Goal: Information Seeking & Learning: Learn about a topic

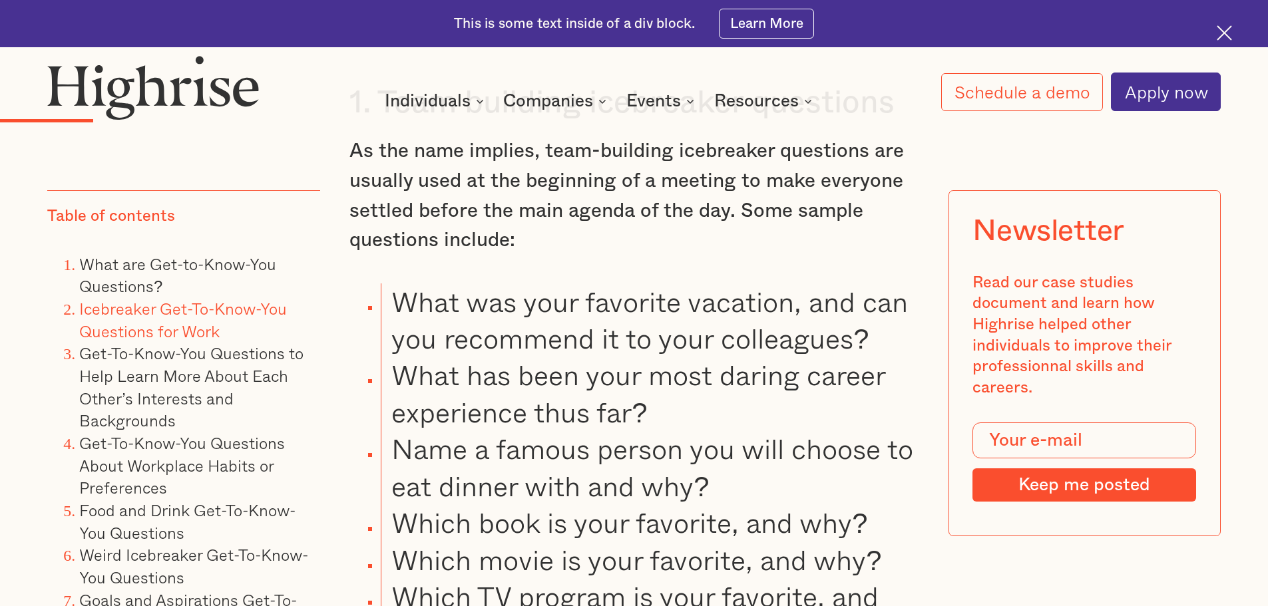
click at [441, 322] on li "What was your favorite vacation, and can you recommend it to your colleagues?" at bounding box center [650, 320] width 538 height 74
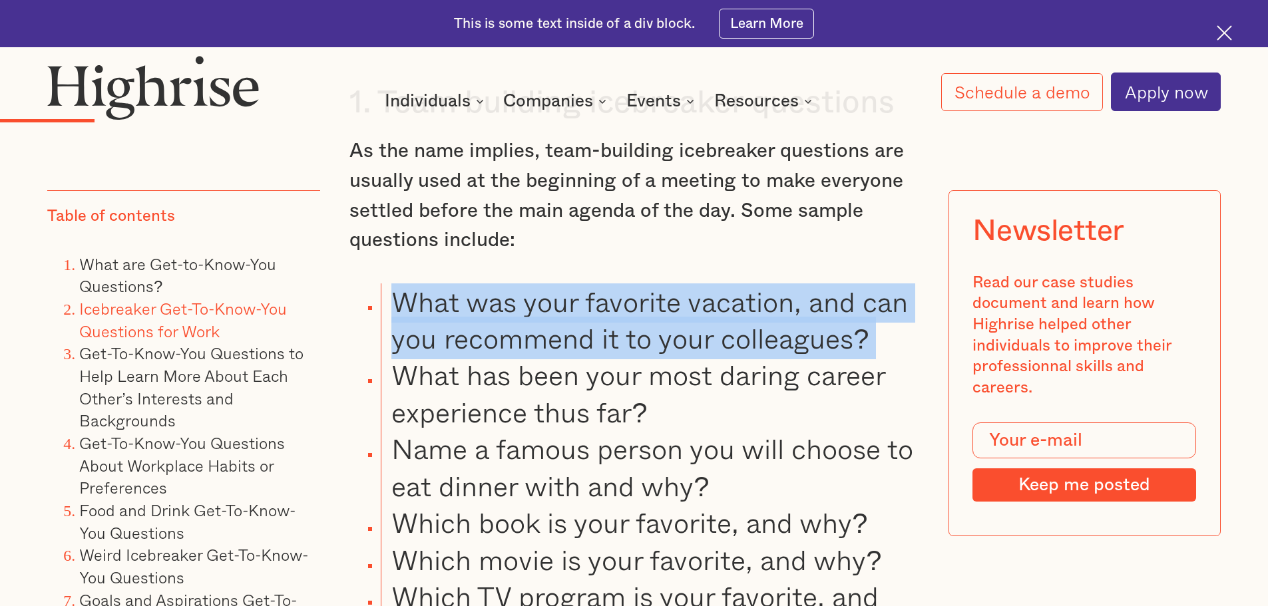
click at [441, 322] on li "What was your favorite vacation, and can you recommend it to your colleagues?" at bounding box center [650, 320] width 538 height 74
click at [446, 329] on li "What was your favorite vacation, and can you recommend it to your colleagues?" at bounding box center [650, 320] width 538 height 74
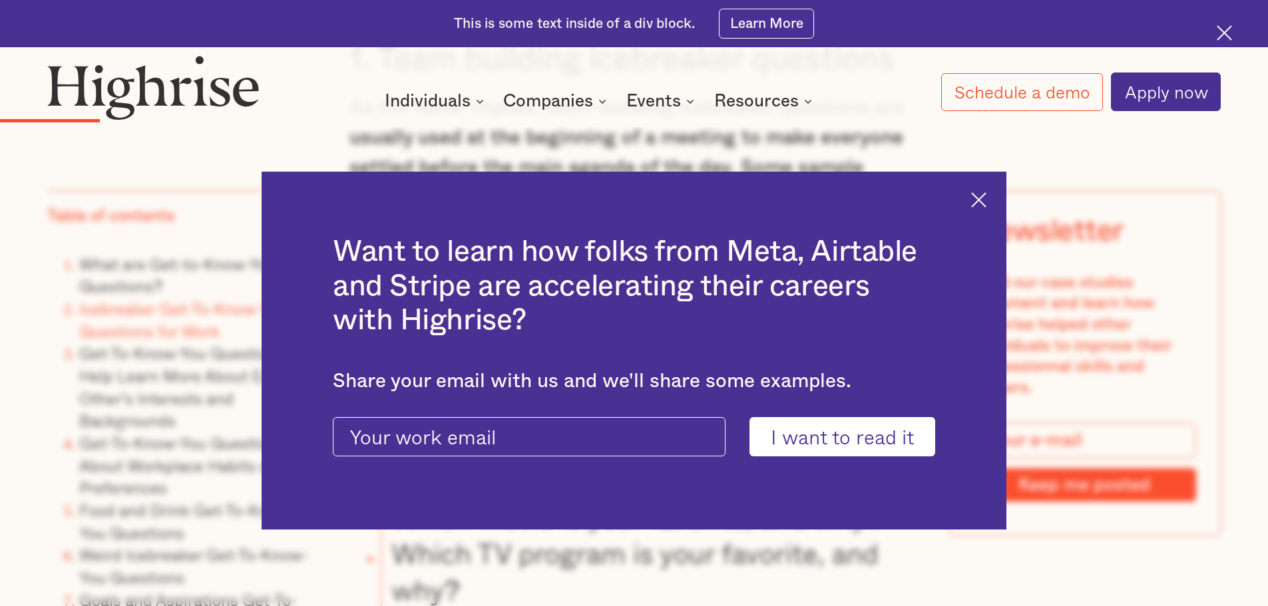
scroll to position [2661, 0]
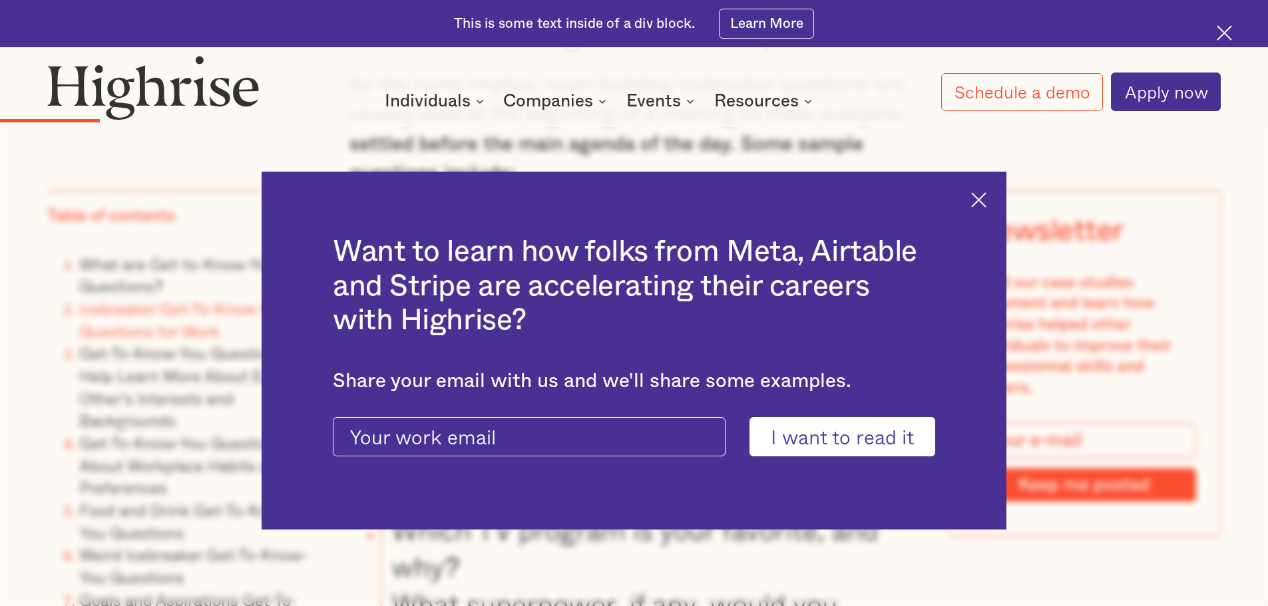
click at [985, 210] on div "Want to learn how folks from Meta, Airtable and Stripe are accelerating their c…" at bounding box center [633, 351] width 745 height 359
click at [986, 204] on img at bounding box center [978, 199] width 15 height 15
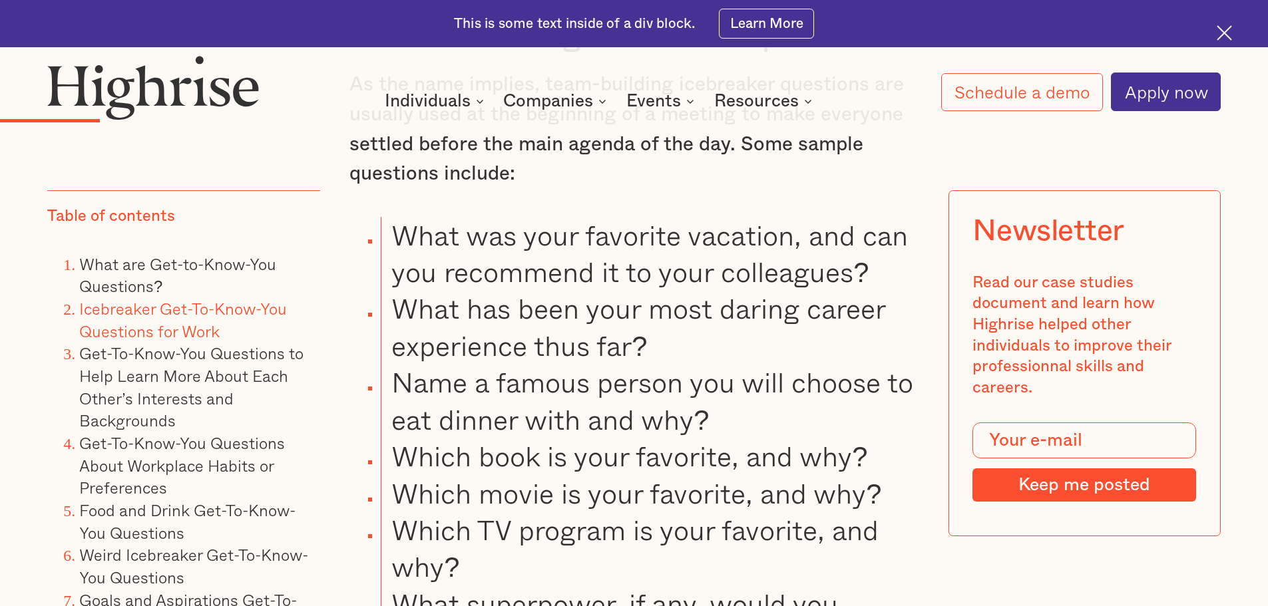
click at [622, 341] on li "What has been your most daring career experience thus far?" at bounding box center [650, 327] width 538 height 74
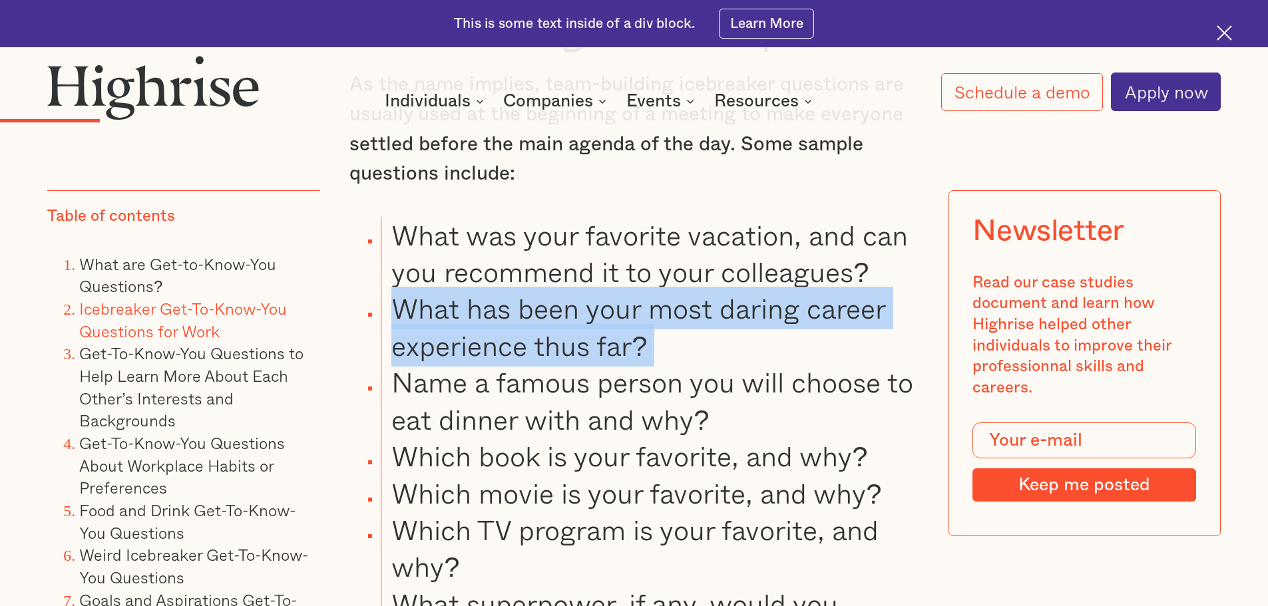
click at [622, 341] on li "What has been your most daring career experience thus far?" at bounding box center [650, 327] width 538 height 74
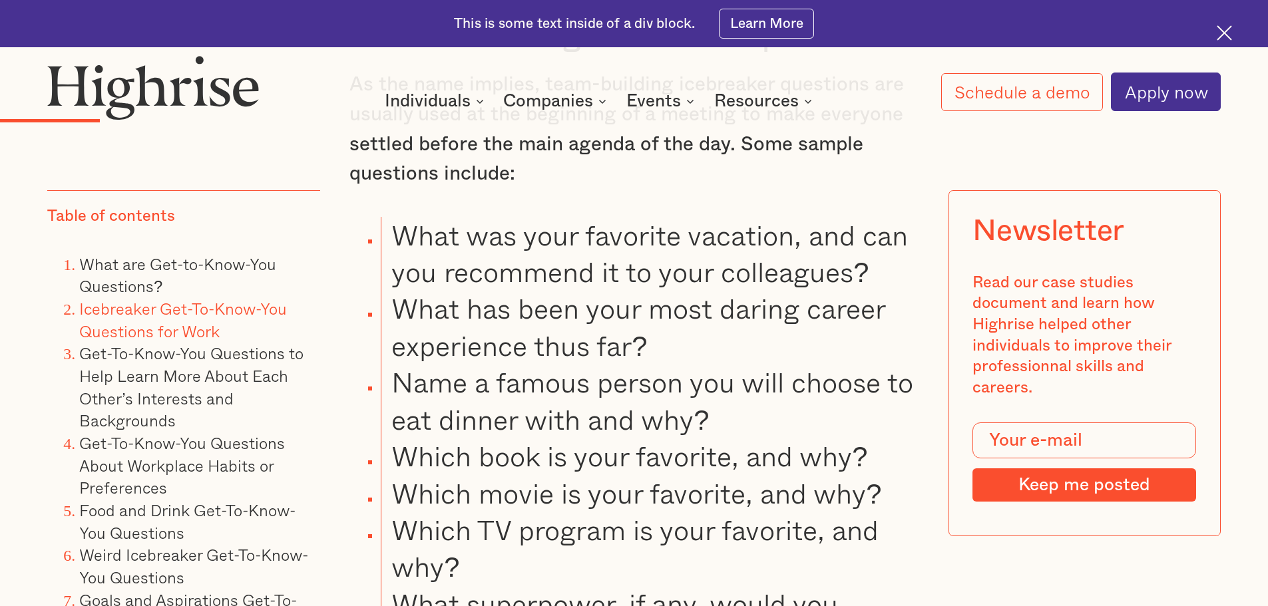
click at [621, 372] on li "Name a famous person you will choose to eat dinner with and why?" at bounding box center [650, 401] width 538 height 74
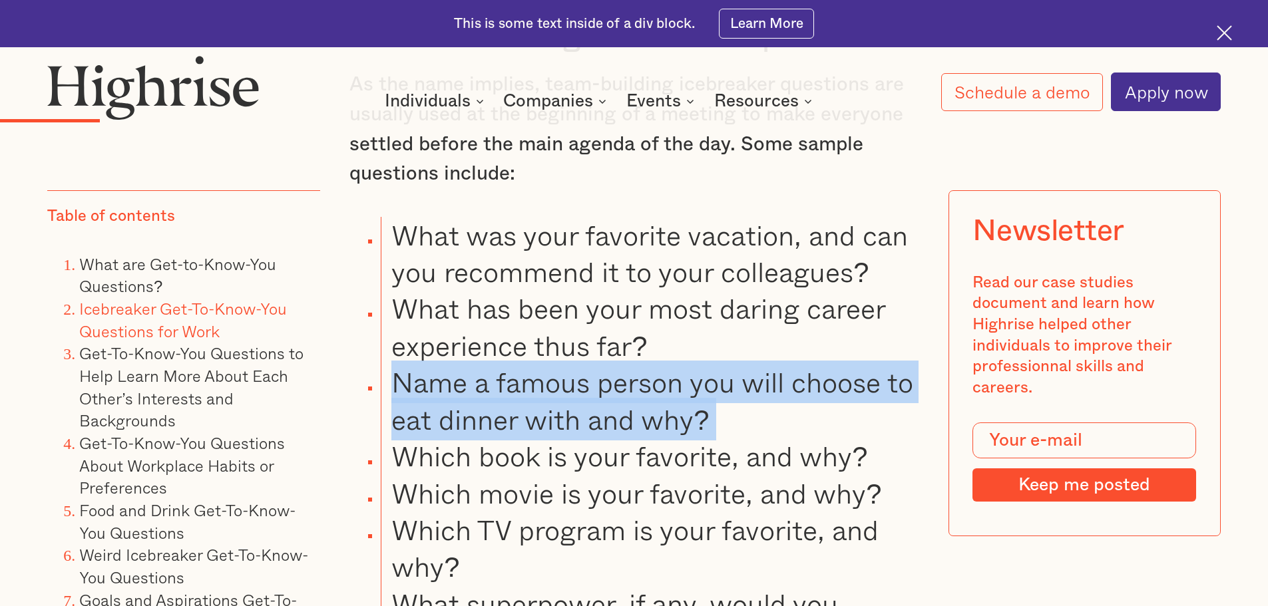
click at [621, 372] on li "Name a famous person you will choose to eat dinner with and why?" at bounding box center [650, 401] width 538 height 74
click at [640, 374] on li "Name a famous person you will choose to eat dinner with and why?" at bounding box center [650, 401] width 538 height 74
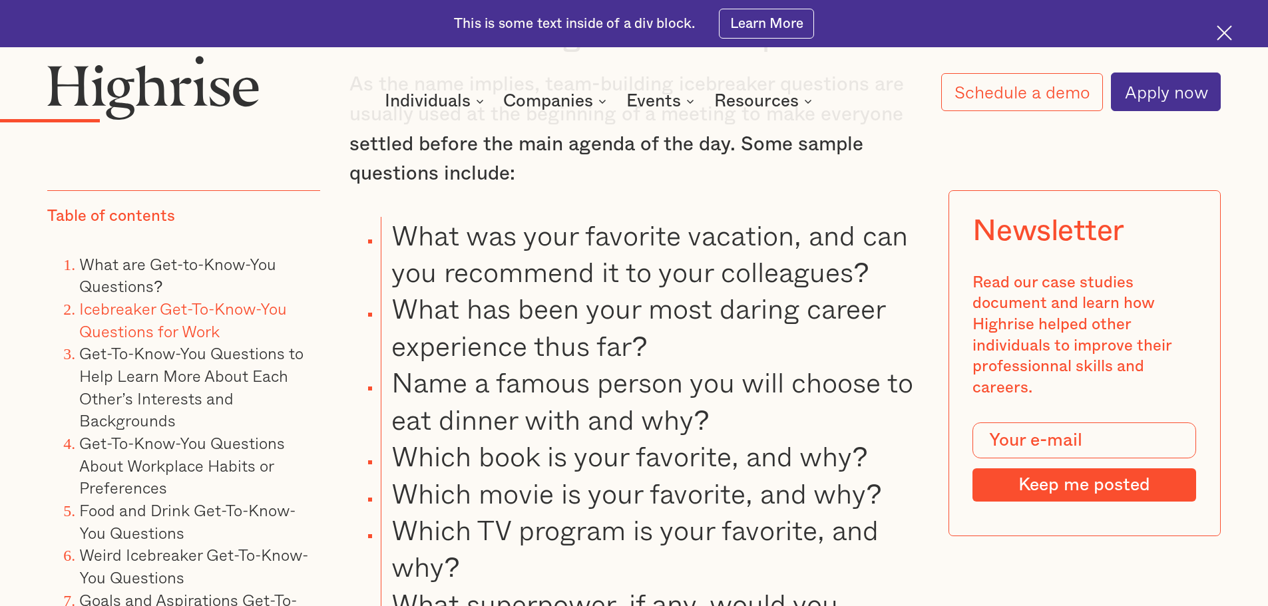
click at [621, 335] on li "What has been your most daring career experience thus far?" at bounding box center [650, 327] width 538 height 74
click at [621, 334] on li "What has been your most daring career experience thus far?" at bounding box center [650, 327] width 538 height 74
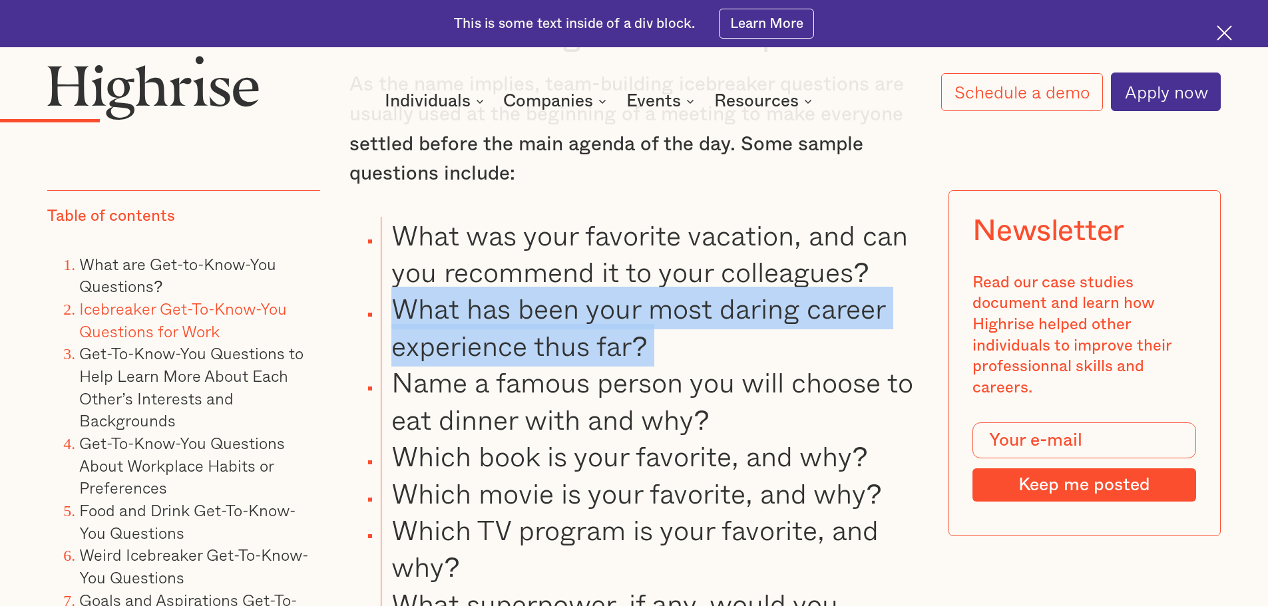
click at [621, 334] on li "What has been your most daring career experience thus far?" at bounding box center [650, 327] width 538 height 74
click at [640, 333] on li "What has been your most daring career experience thus far?" at bounding box center [650, 327] width 538 height 74
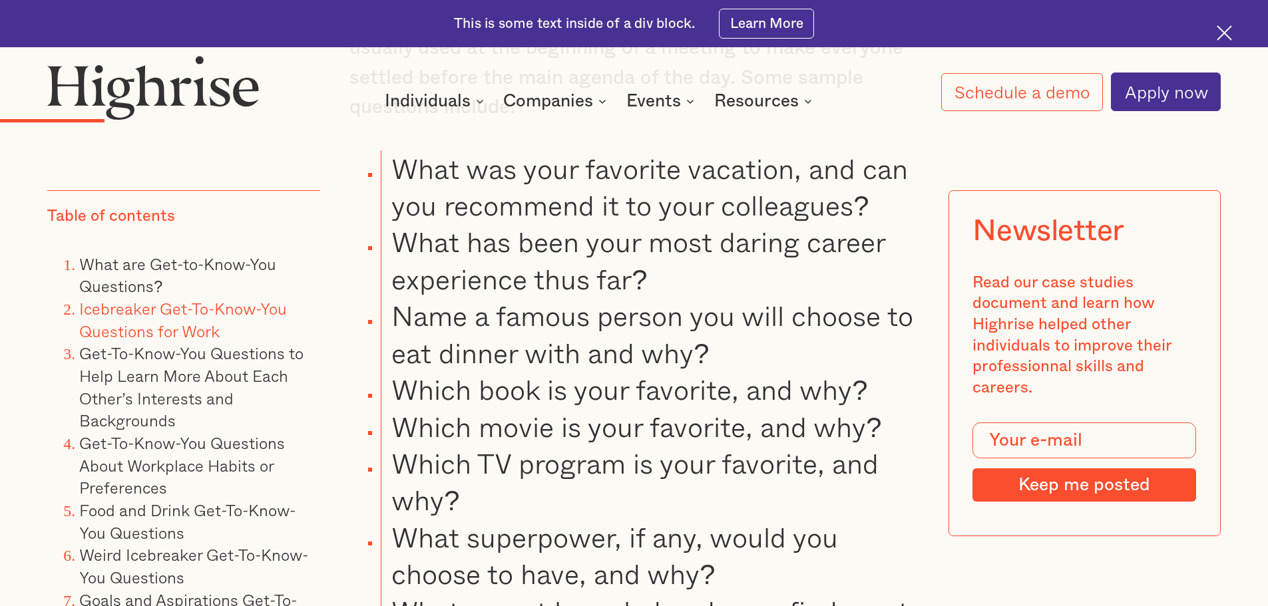
click at [641, 332] on li "Name a famous person you will choose to eat dinner with and why?" at bounding box center [650, 334] width 538 height 74
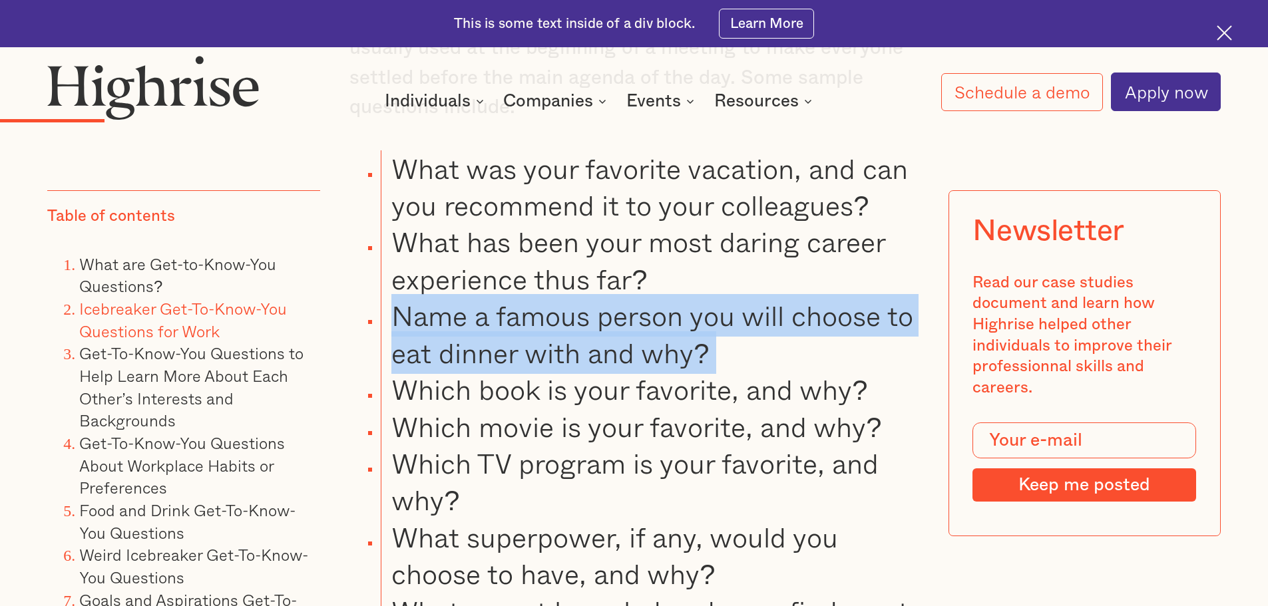
click at [641, 332] on li "Name a famous person you will choose to eat dinner with and why?" at bounding box center [650, 334] width 538 height 74
click at [661, 332] on li "Name a famous person you will choose to eat dinner with and why?" at bounding box center [650, 334] width 538 height 74
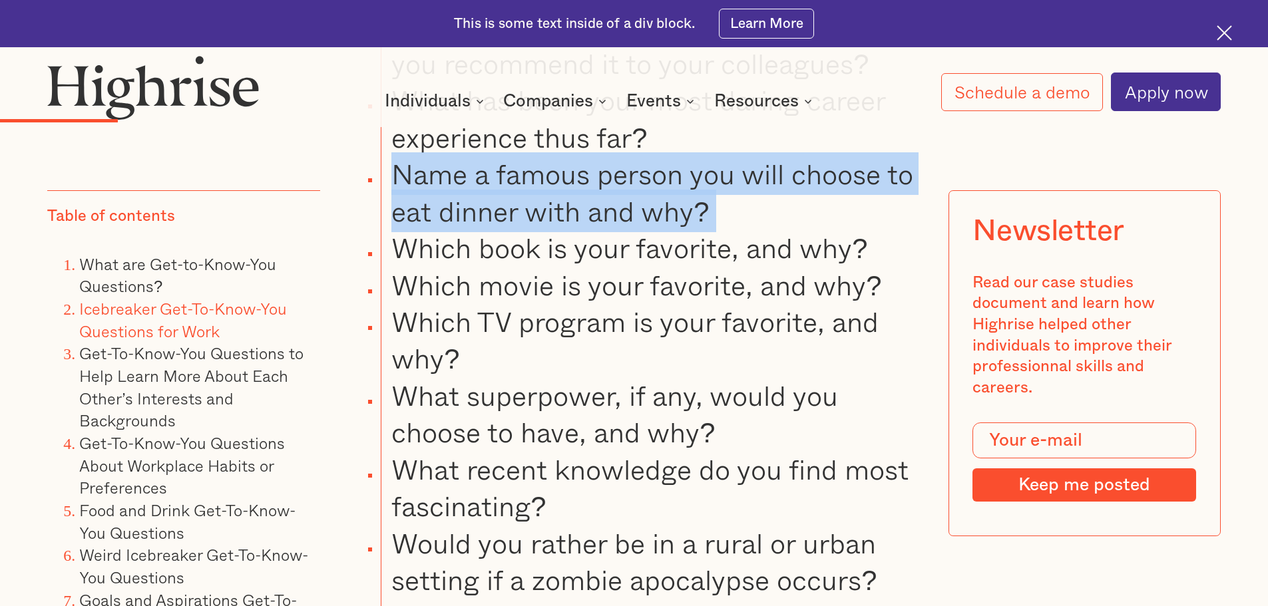
scroll to position [2928, 0]
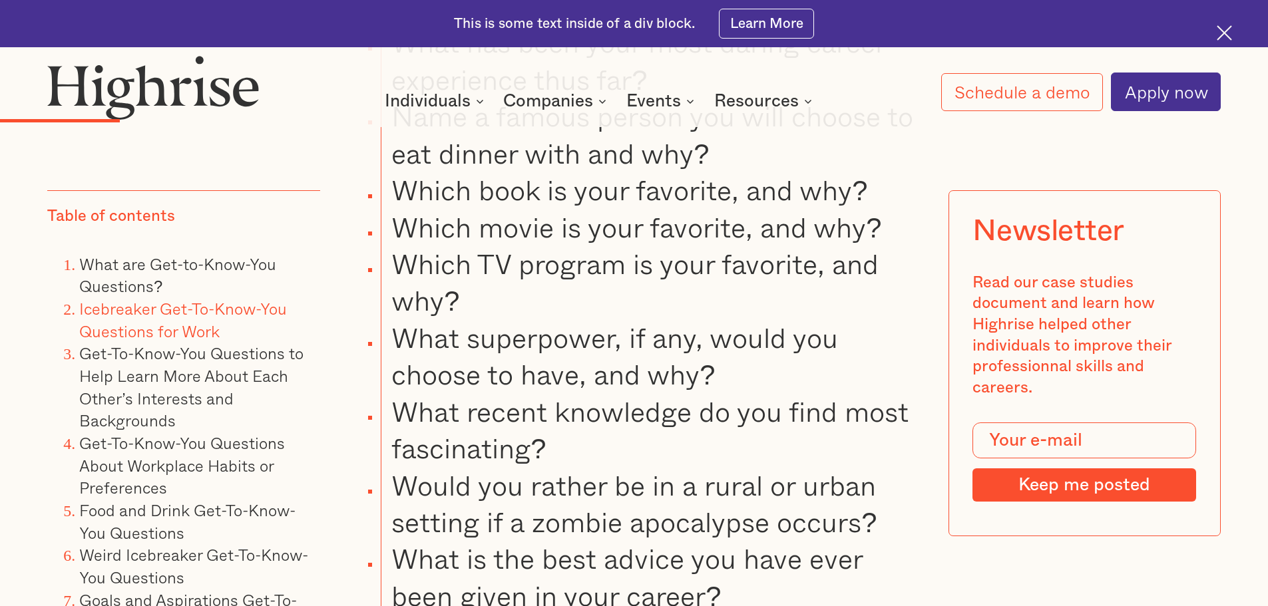
click at [643, 331] on li "What superpower, if any, would you choose to have, and why?" at bounding box center [650, 356] width 538 height 74
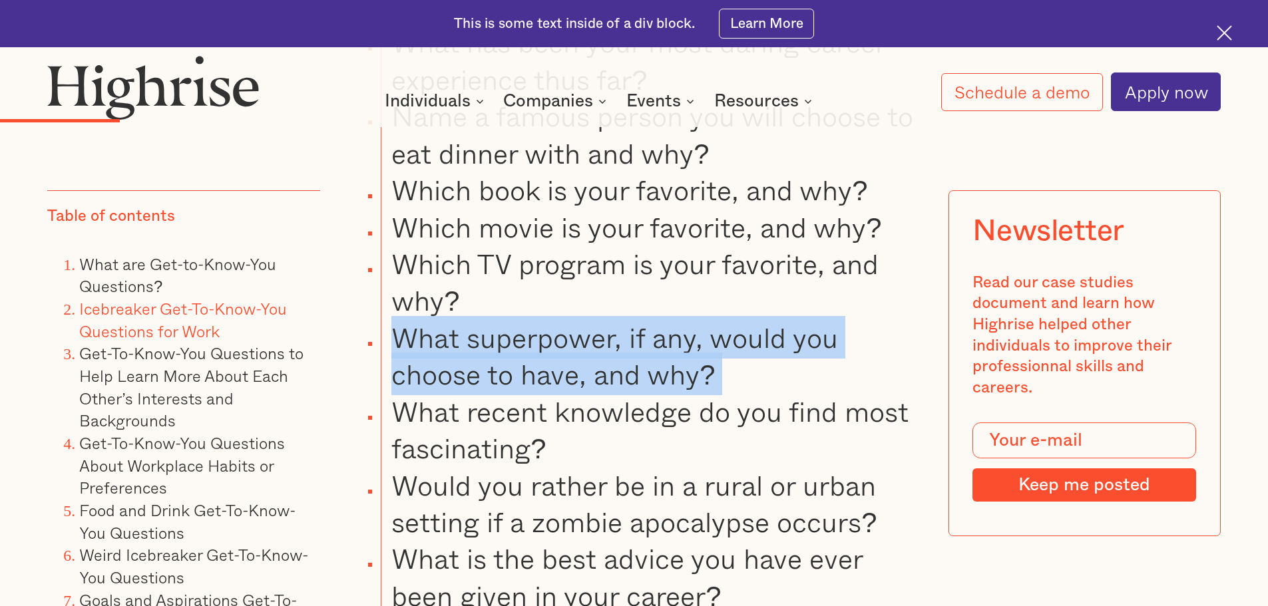
click at [643, 331] on li "What superpower, if any, would you choose to have, and why?" at bounding box center [650, 356] width 538 height 74
click at [660, 338] on li "What superpower, if any, would you choose to have, and why?" at bounding box center [650, 356] width 538 height 74
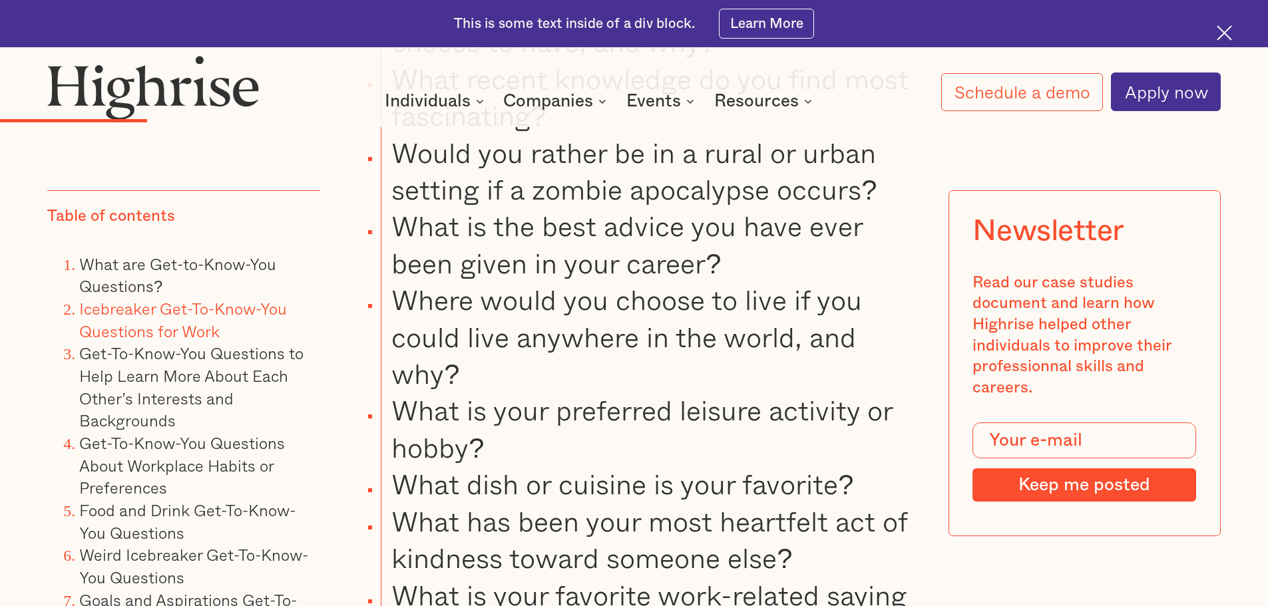
scroll to position [3393, 0]
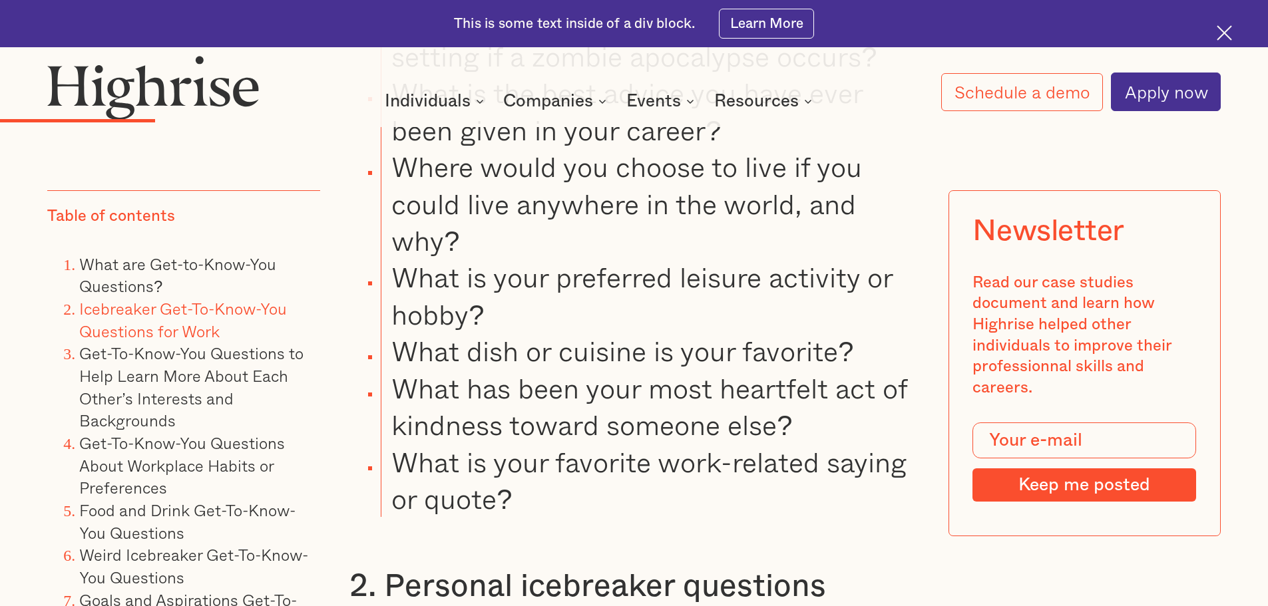
click at [759, 291] on li "What is your preferred leisure activity or hobby?" at bounding box center [650, 296] width 538 height 74
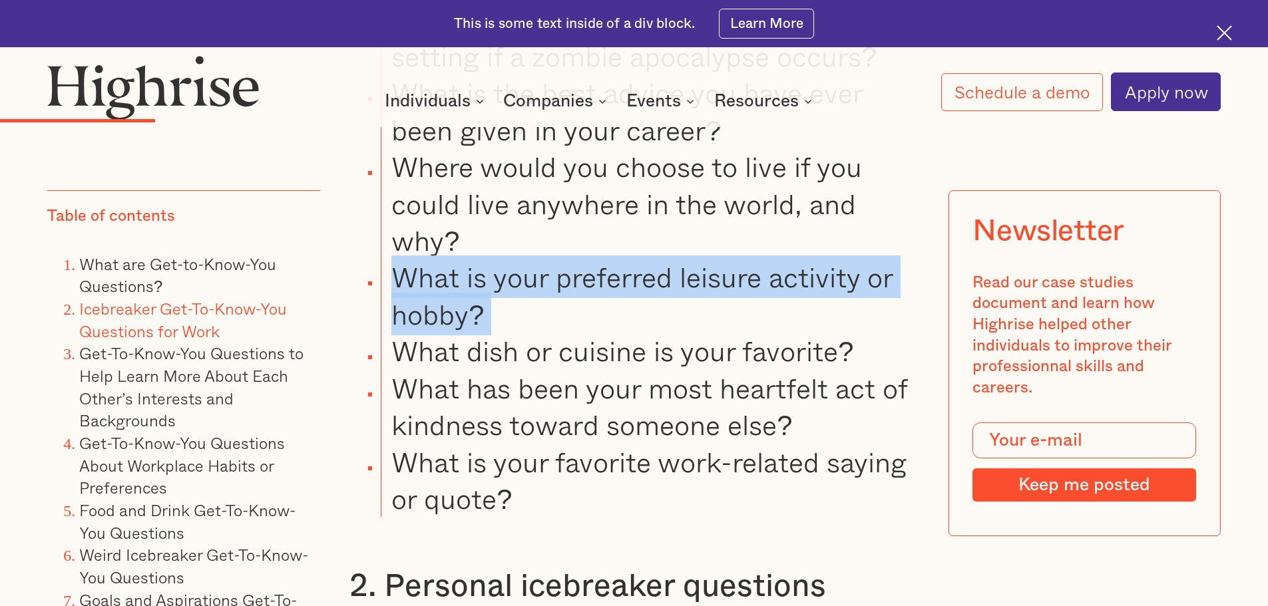
click at [759, 291] on li "What is your preferred leisure activity or hobby?" at bounding box center [650, 296] width 538 height 74
click at [743, 301] on li "What is your preferred leisure activity or hobby?" at bounding box center [650, 296] width 538 height 74
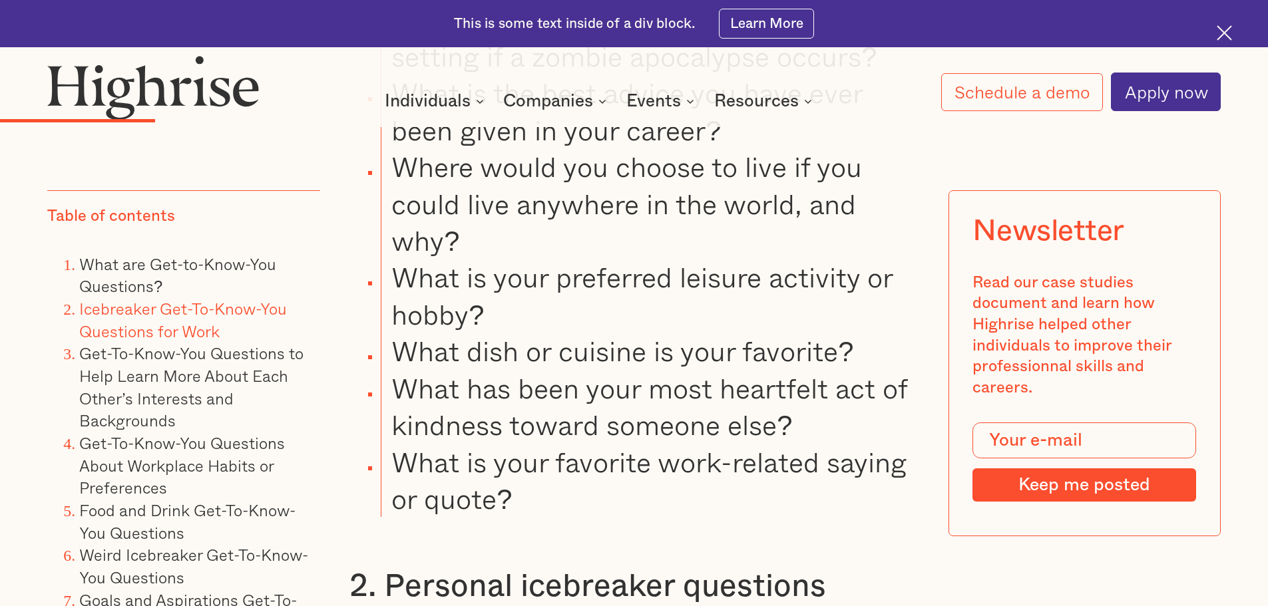
click at [725, 351] on li "What dish or cuisine is your favorite?" at bounding box center [650, 351] width 538 height 37
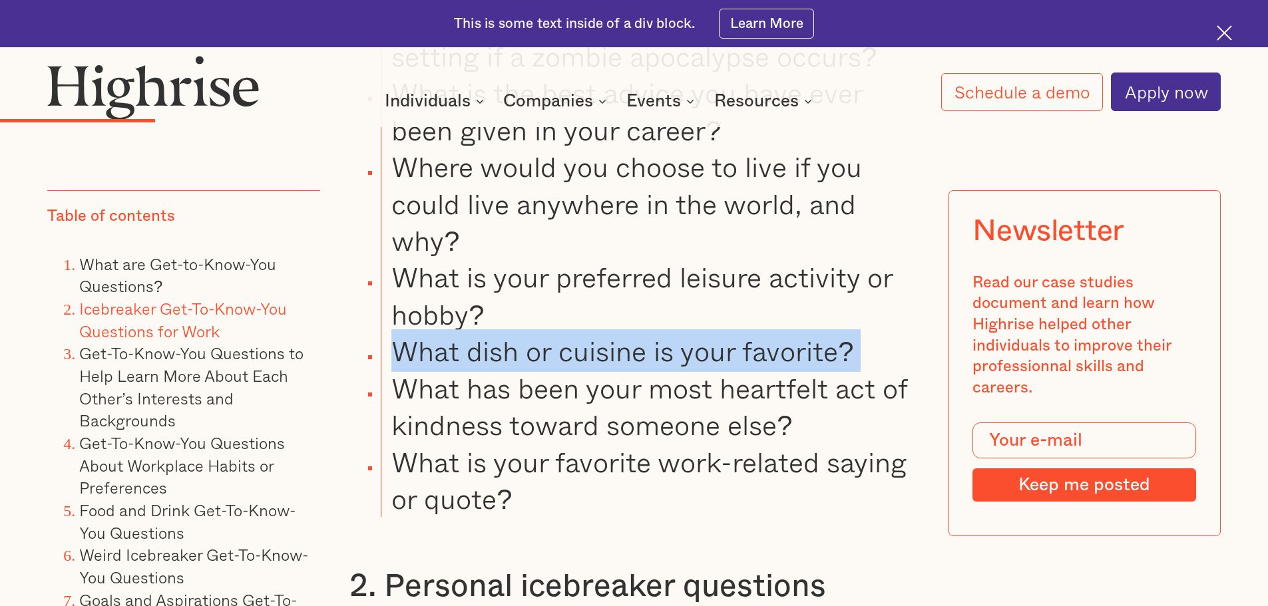
click at [725, 351] on li "What dish or cuisine is your favorite?" at bounding box center [650, 351] width 538 height 37
click at [710, 361] on li "What dish or cuisine is your favorite?" at bounding box center [650, 351] width 538 height 37
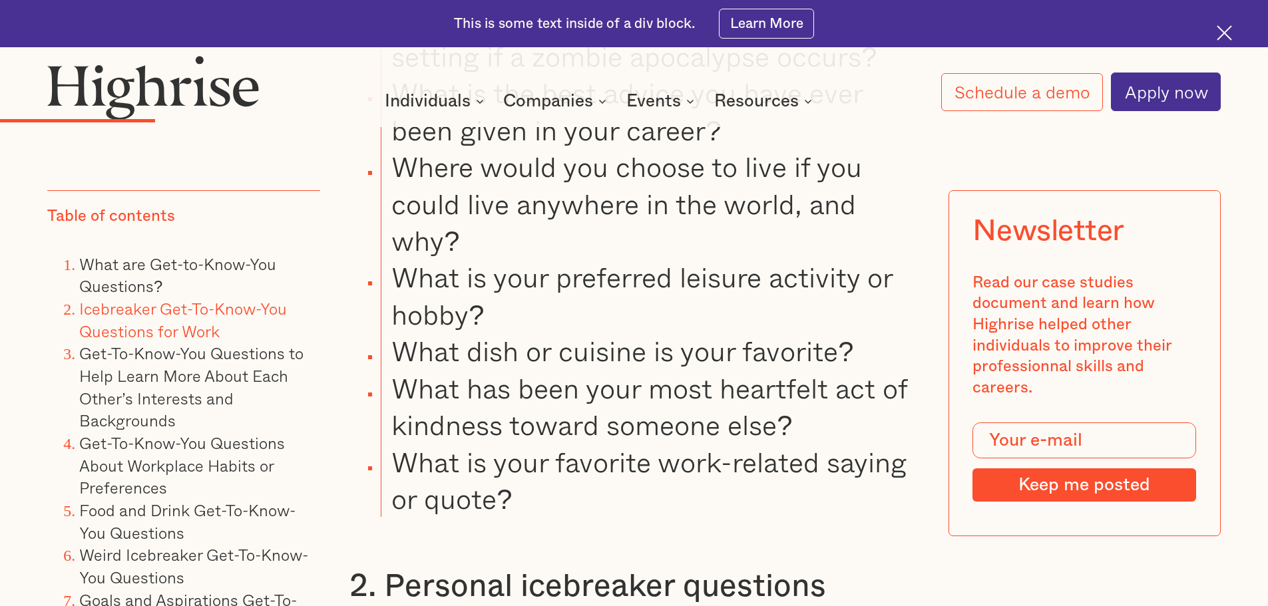
click at [693, 386] on li "What has been your most heartfelt act of kindness toward someone else?" at bounding box center [650, 407] width 538 height 74
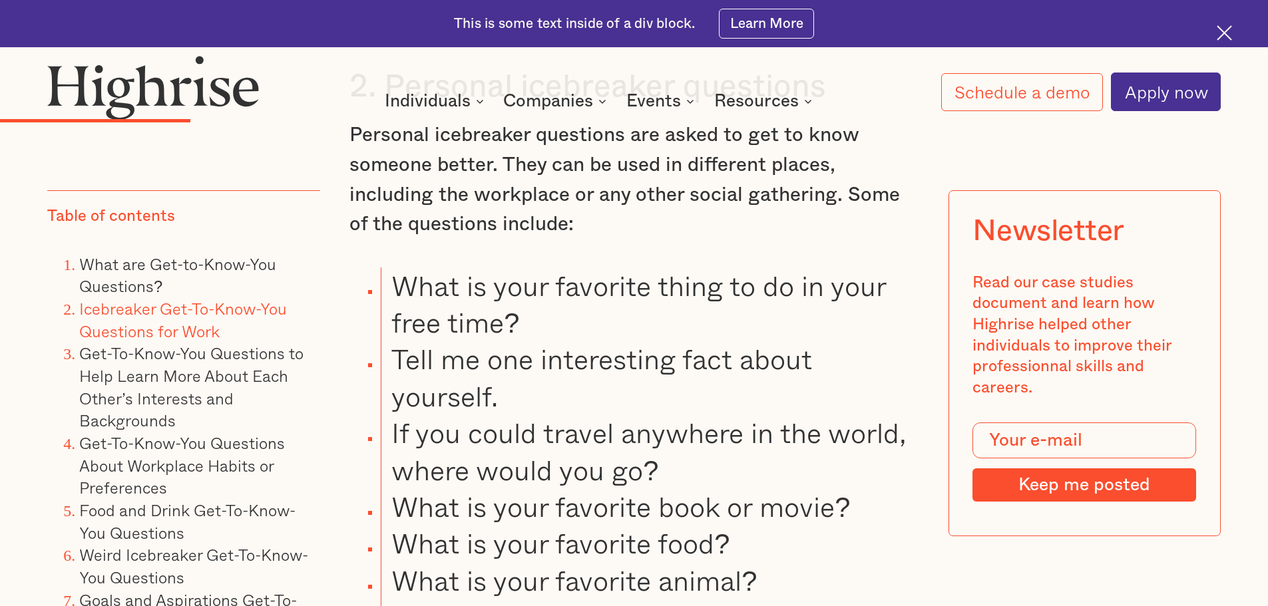
scroll to position [3926, 0]
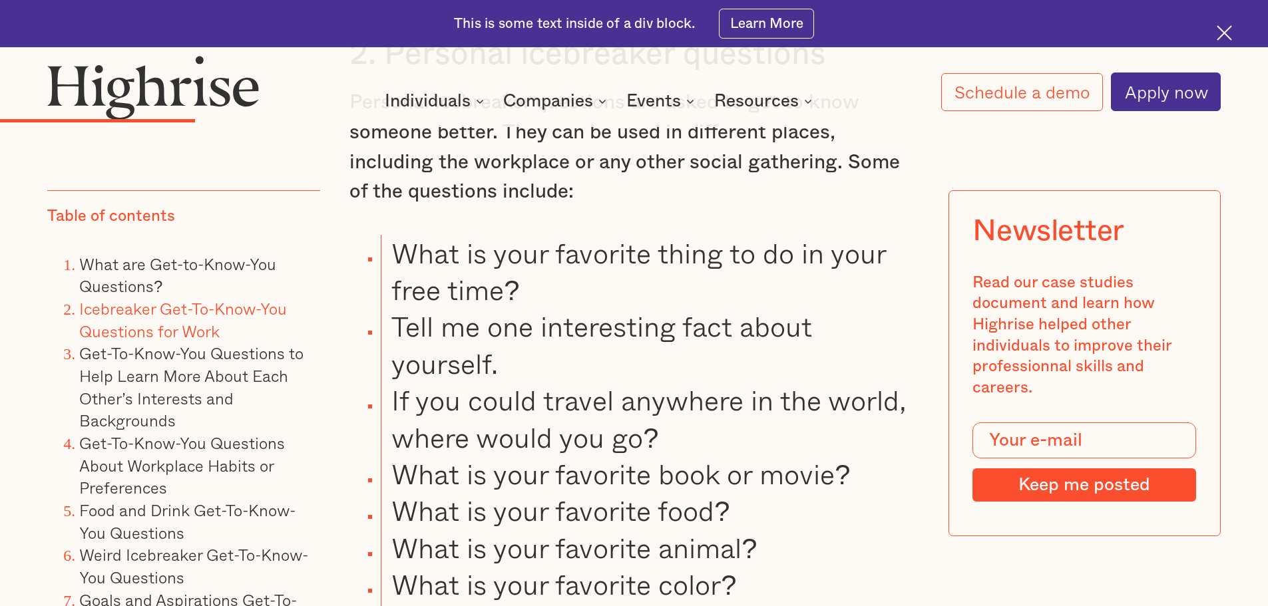
click at [732, 265] on li "What is your favorite thing to do in your free time?" at bounding box center [650, 272] width 538 height 74
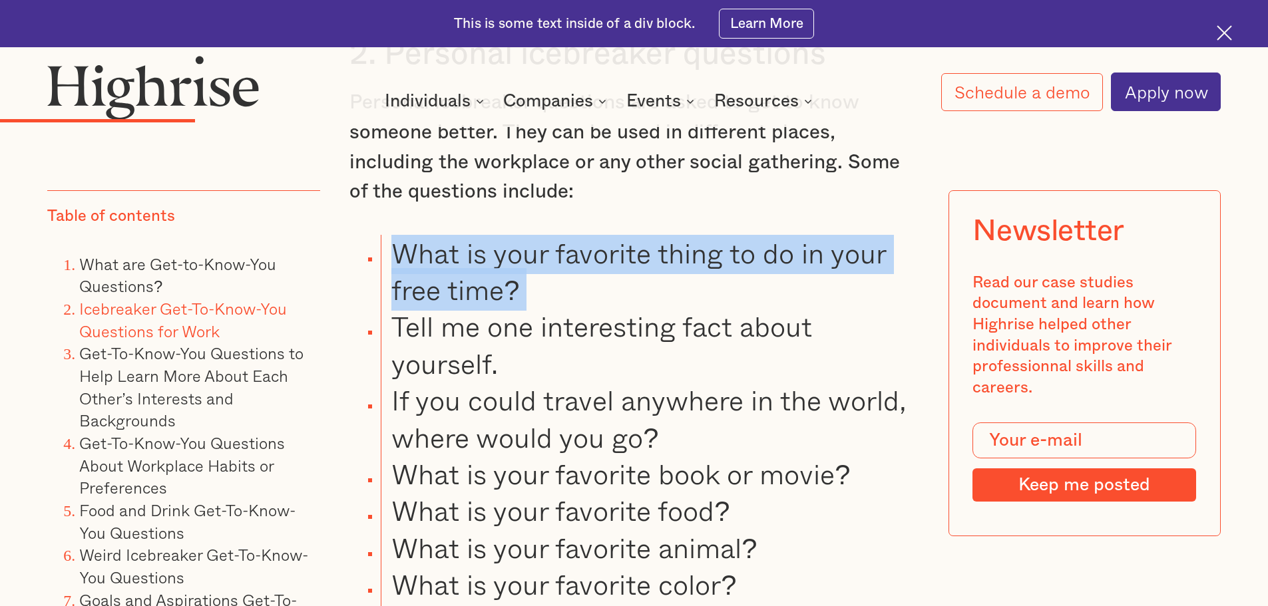
click at [732, 265] on li "What is your favorite thing to do in your free time?" at bounding box center [650, 272] width 538 height 74
click at [724, 269] on li "What is your favorite thing to do in your free time?" at bounding box center [650, 272] width 538 height 74
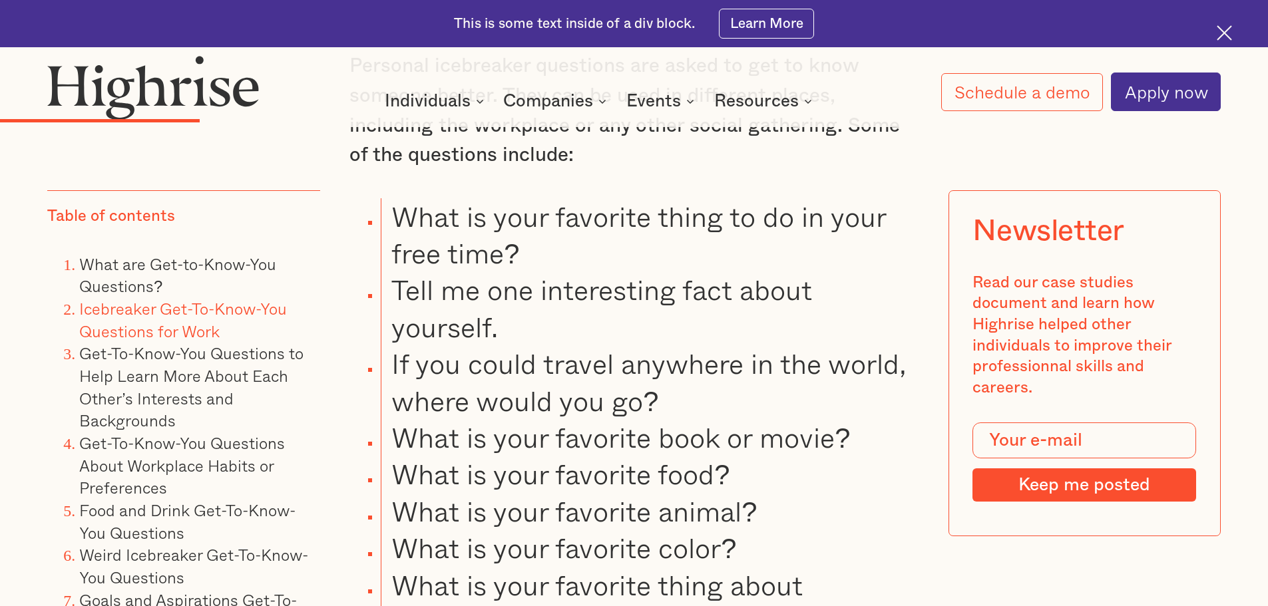
scroll to position [3992, 0]
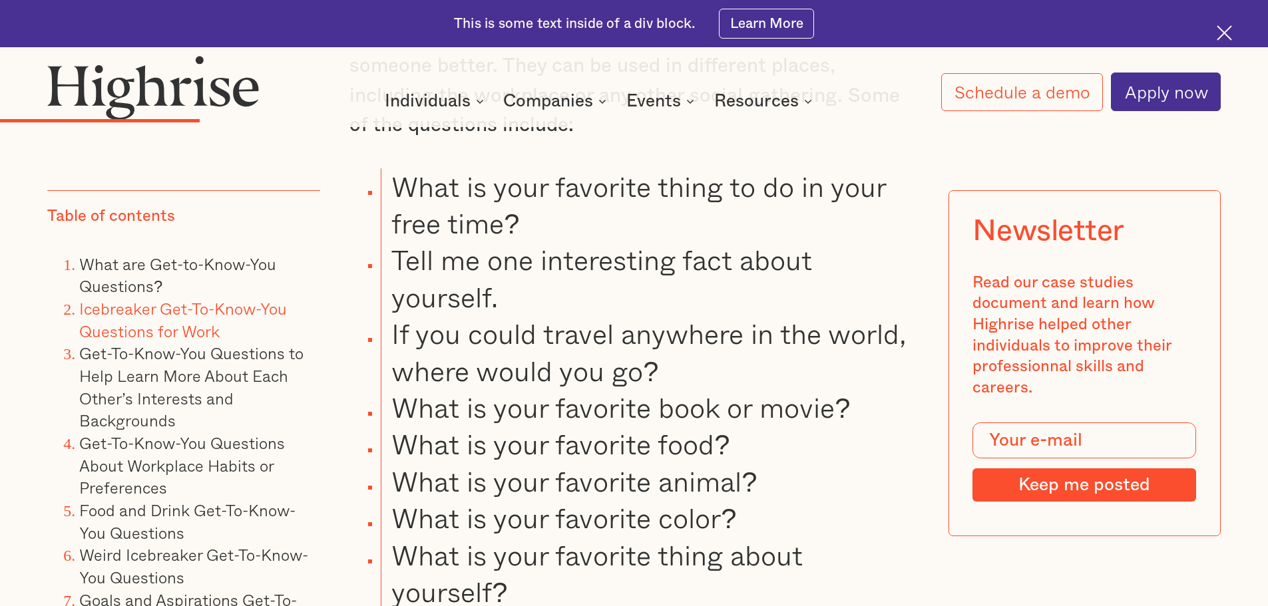
click at [744, 330] on li "If you could travel anywhere in the world, where would you go?" at bounding box center [650, 352] width 538 height 74
